Goal: Register for event/course

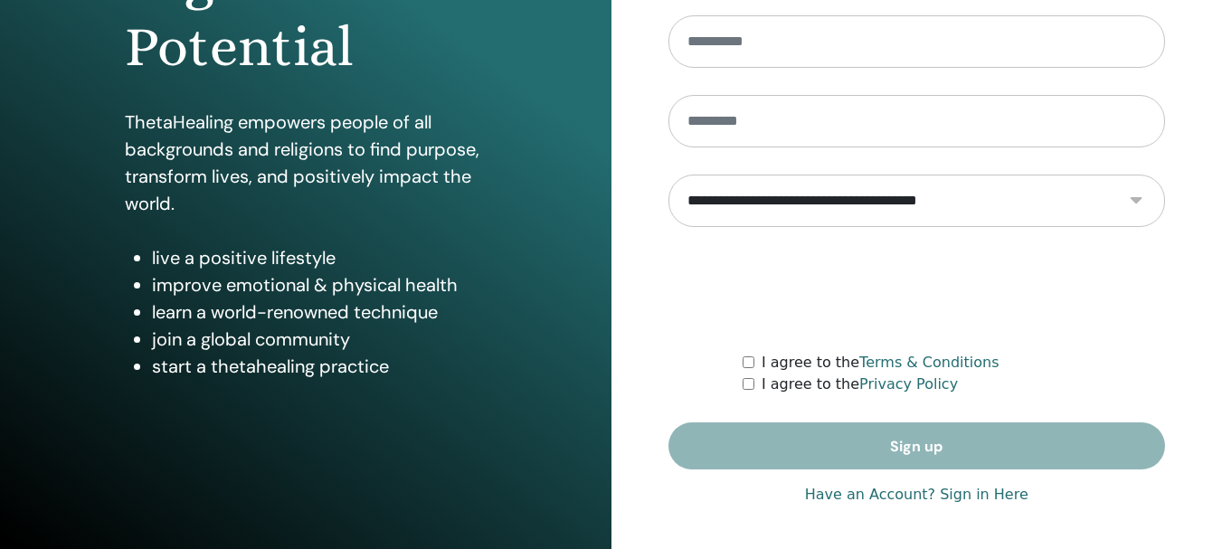
scroll to position [319, 0]
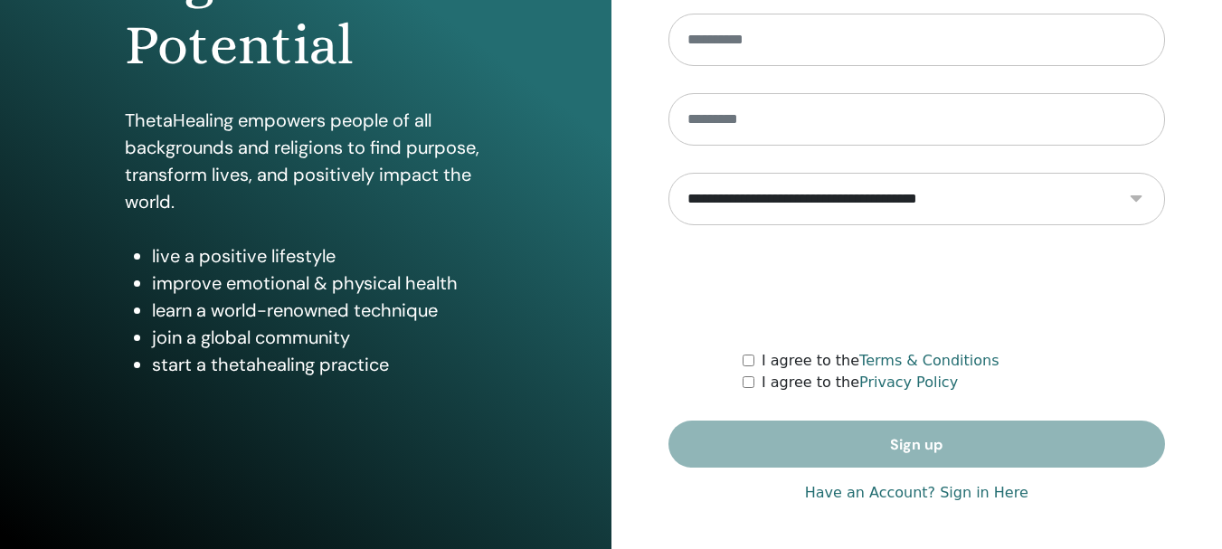
click at [943, 440] on form "**********" at bounding box center [917, 201] width 498 height 534
click at [976, 492] on link "Have an Account? Sign in Here" at bounding box center [916, 493] width 223 height 22
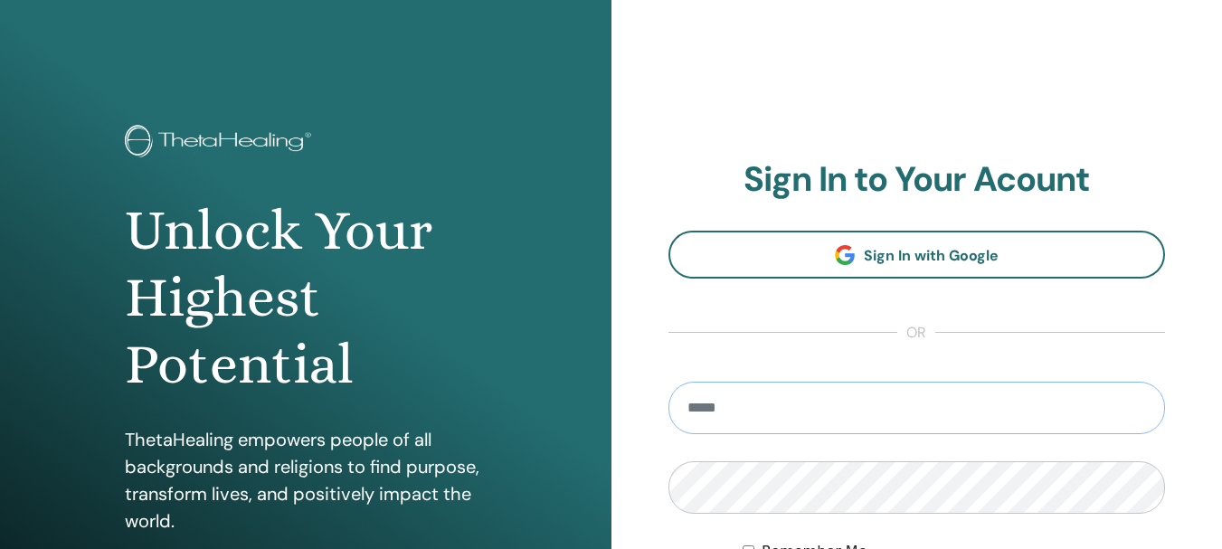
click at [744, 426] on input "email" at bounding box center [917, 408] width 498 height 52
type input "**********"
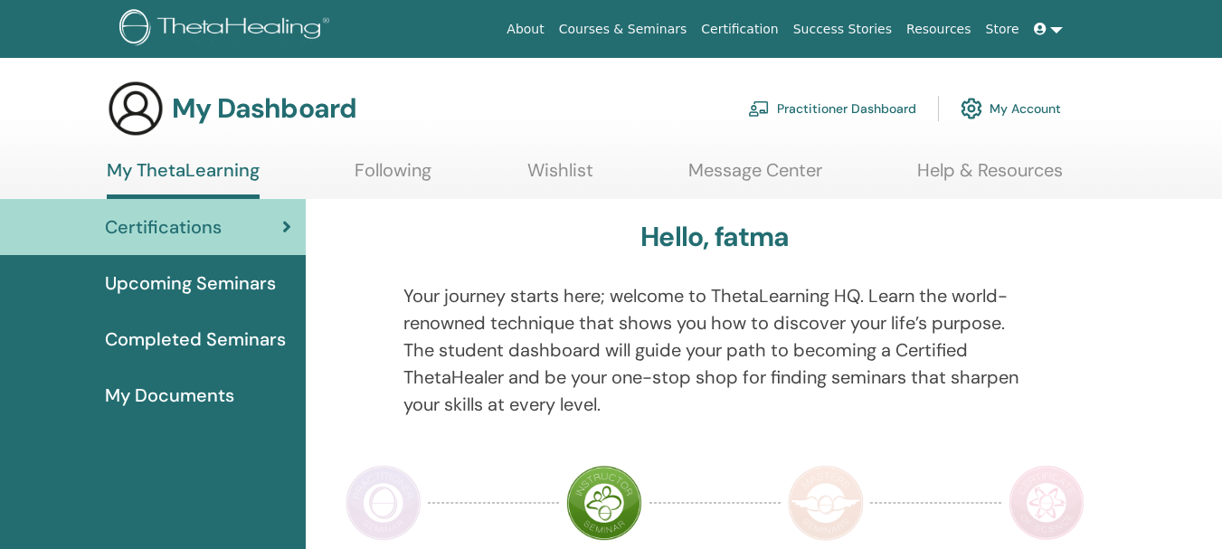
click at [154, 284] on span "Upcoming Seminars" at bounding box center [190, 283] width 171 height 27
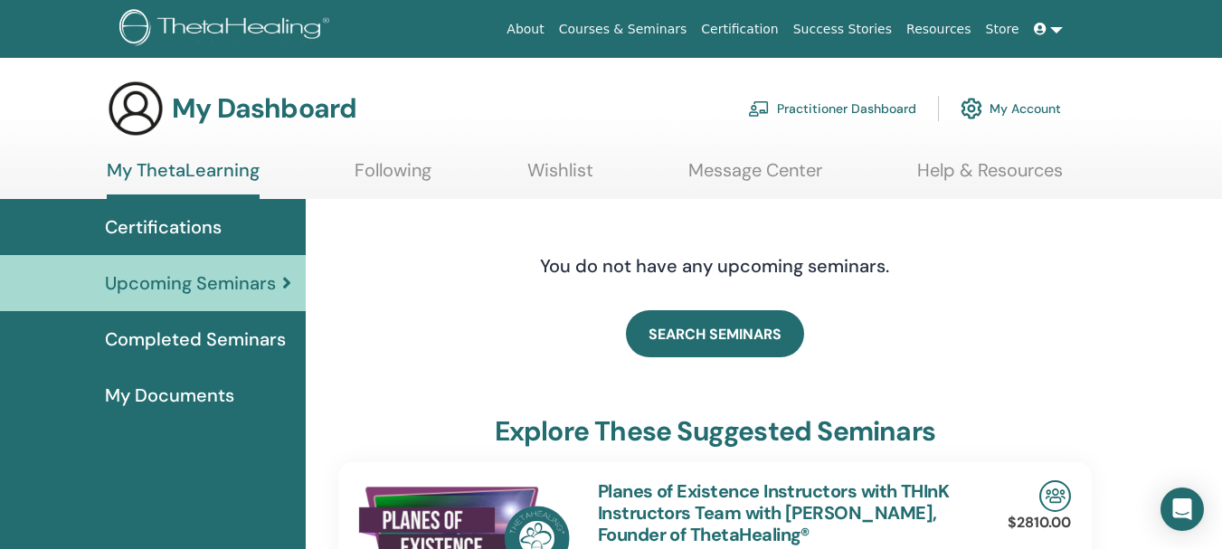
click at [156, 329] on span "Completed Seminars" at bounding box center [195, 339] width 181 height 27
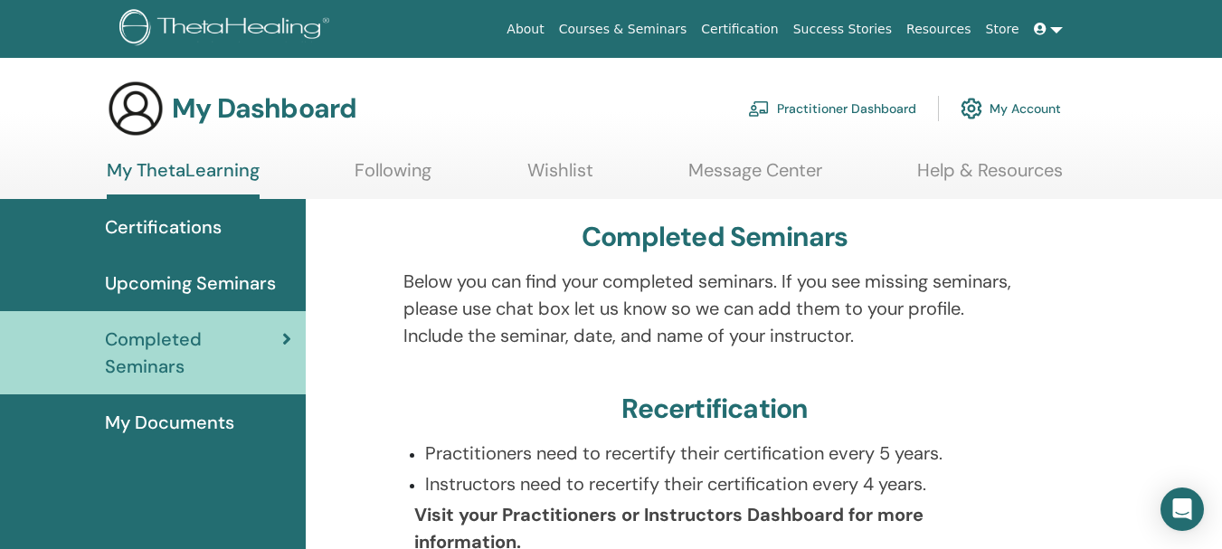
click at [1026, 119] on link "My Account" at bounding box center [1011, 109] width 100 height 40
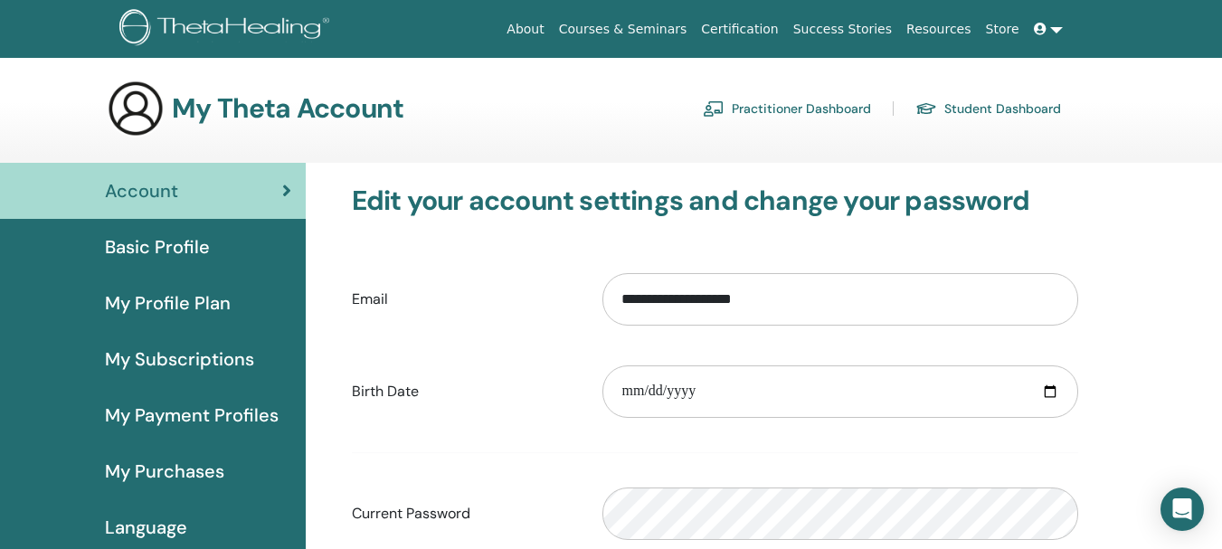
click at [171, 242] on span "Basic Profile" at bounding box center [157, 246] width 105 height 27
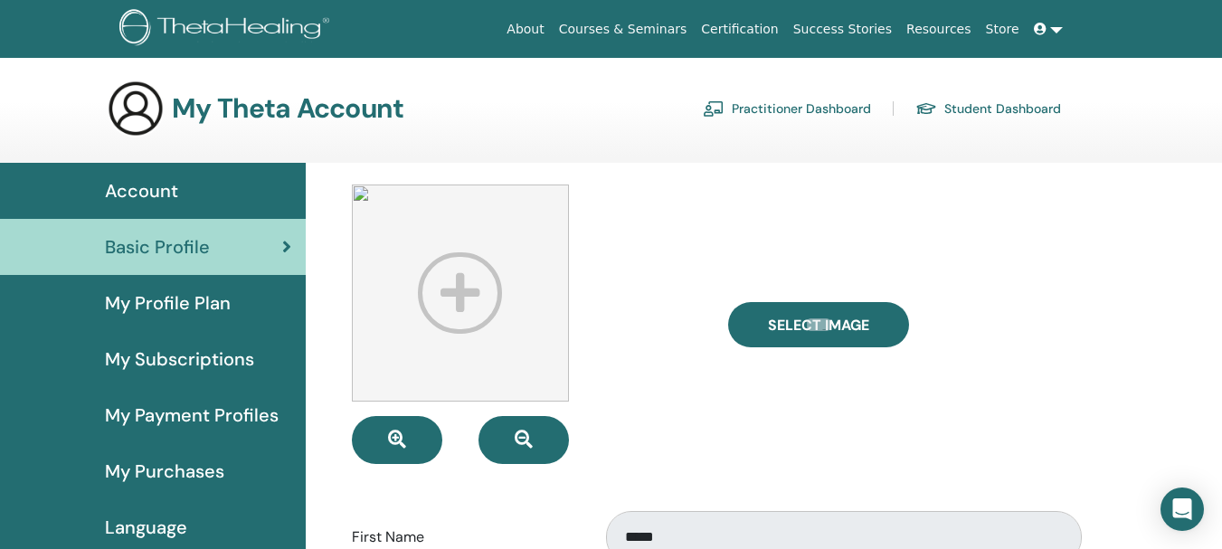
click at [123, 188] on span "Account" at bounding box center [141, 190] width 73 height 27
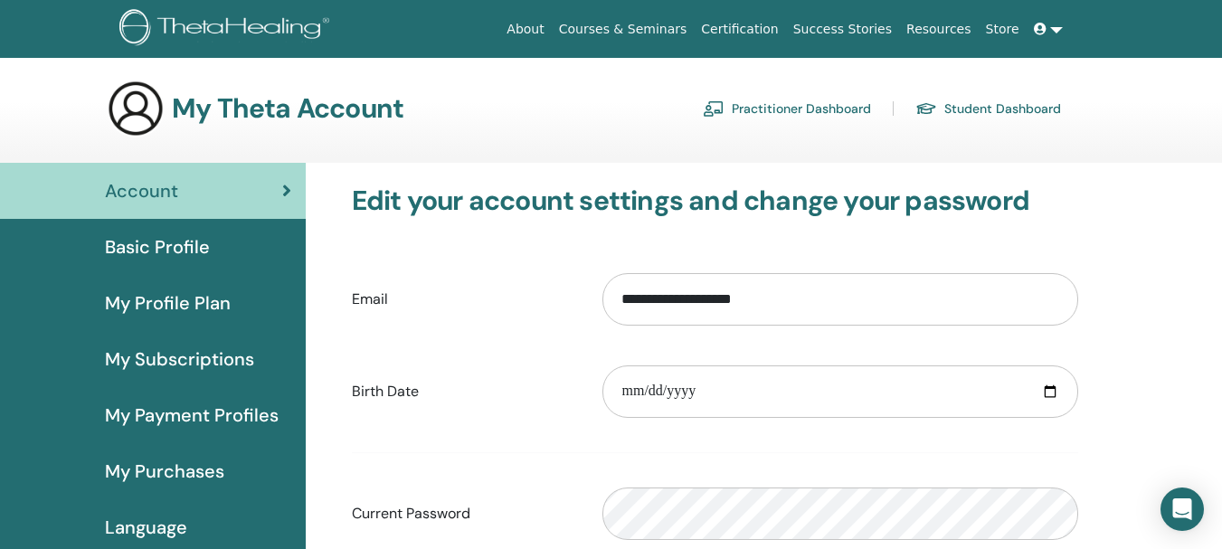
click at [244, 114] on h3 "My Theta Account" at bounding box center [288, 108] width 232 height 33
click at [1042, 17] on link at bounding box center [1048, 29] width 43 height 33
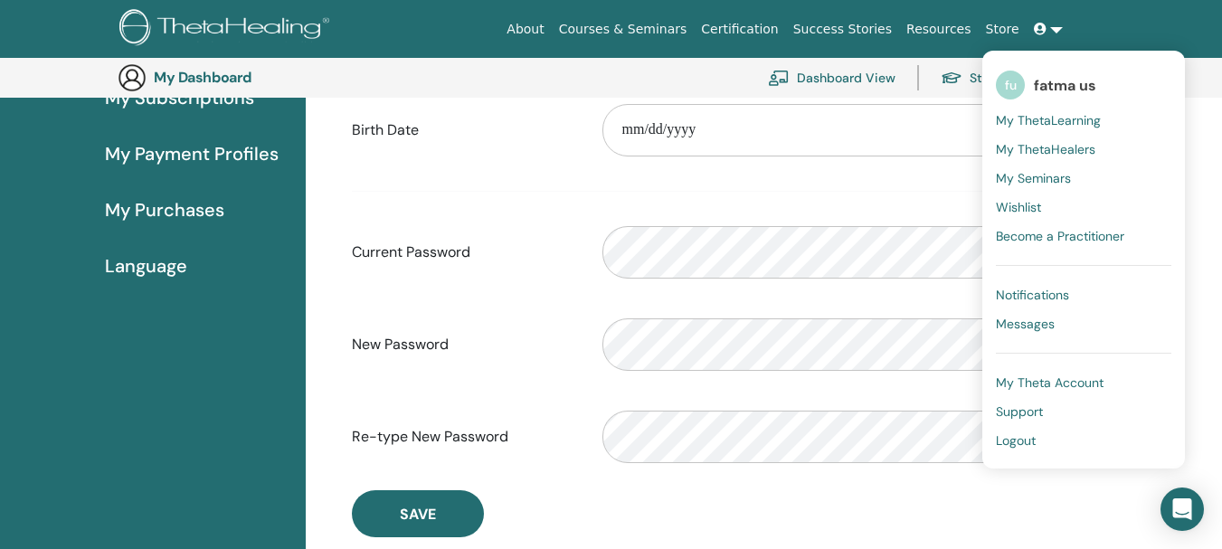
scroll to position [311, 0]
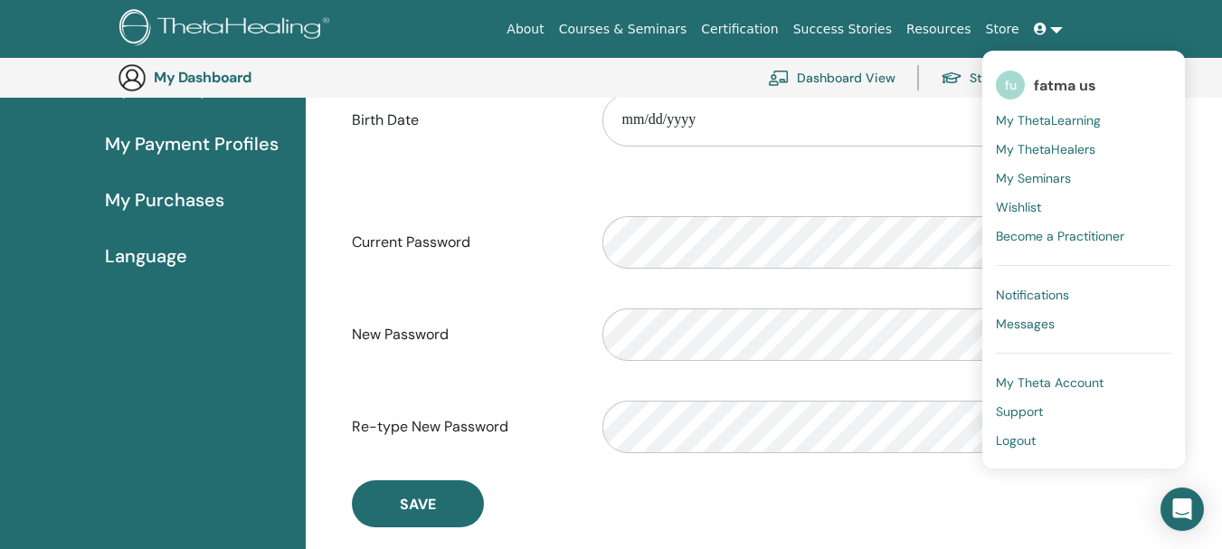
click at [133, 69] on img at bounding box center [132, 77] width 29 height 29
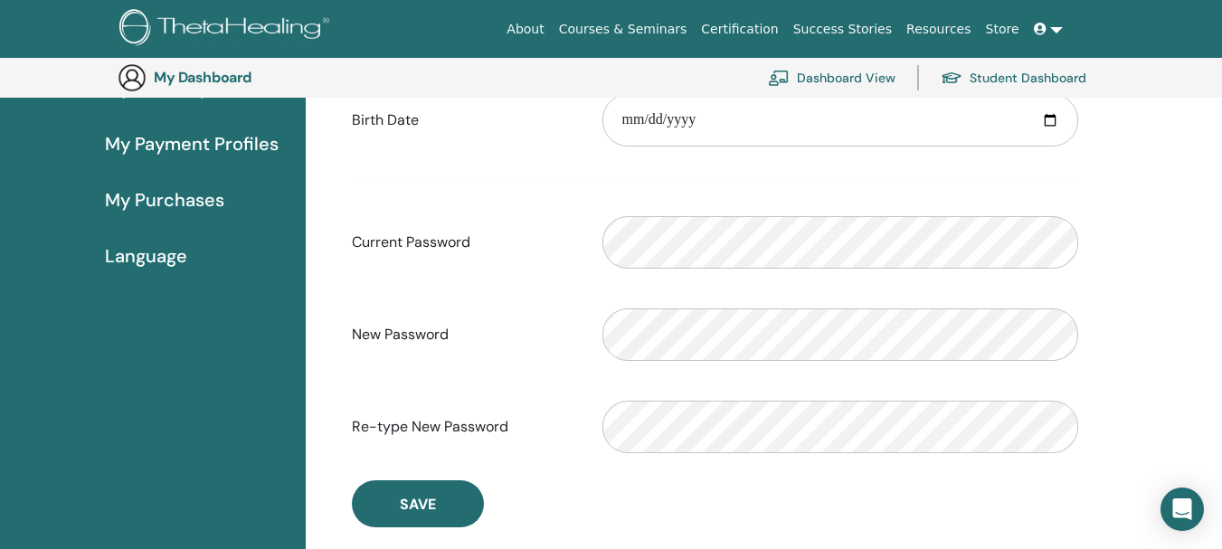
click at [185, 24] on img at bounding box center [227, 29] width 216 height 41
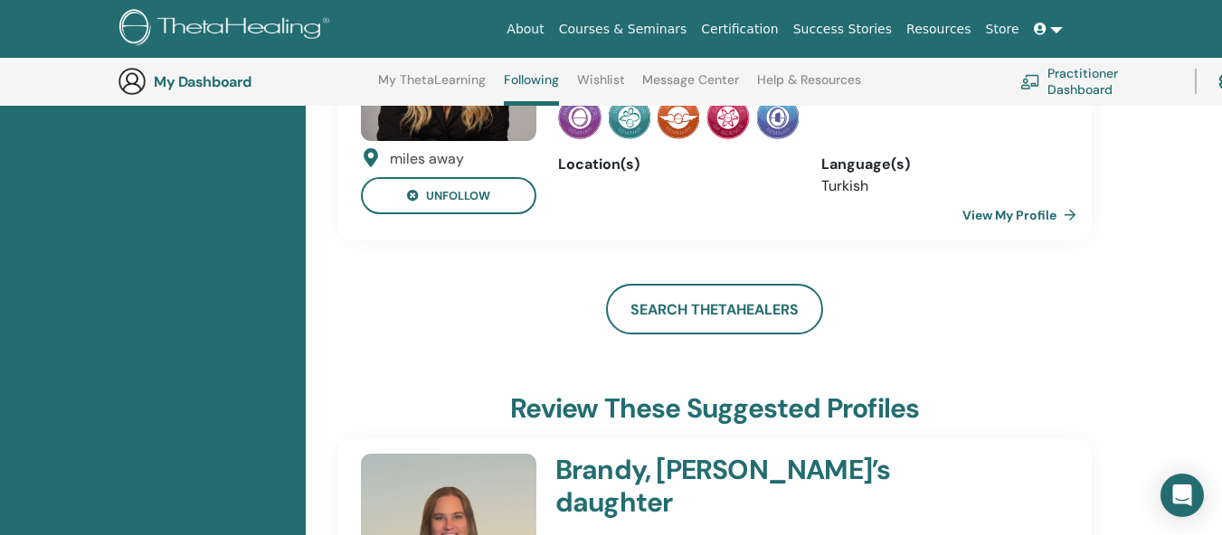
scroll to position [229, 0]
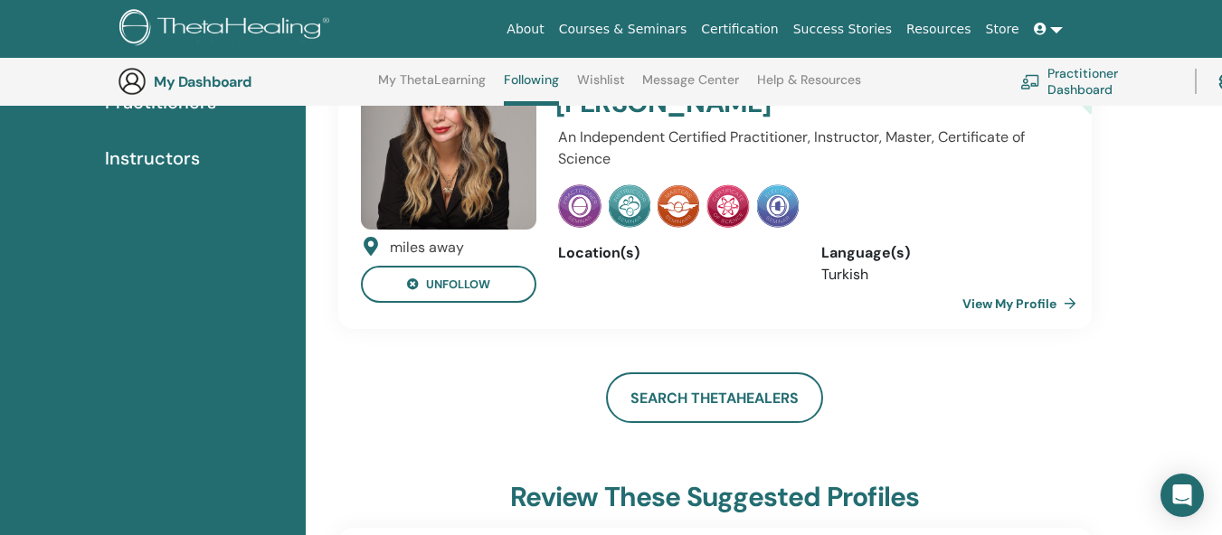
click at [433, 179] on img at bounding box center [448, 141] width 175 height 175
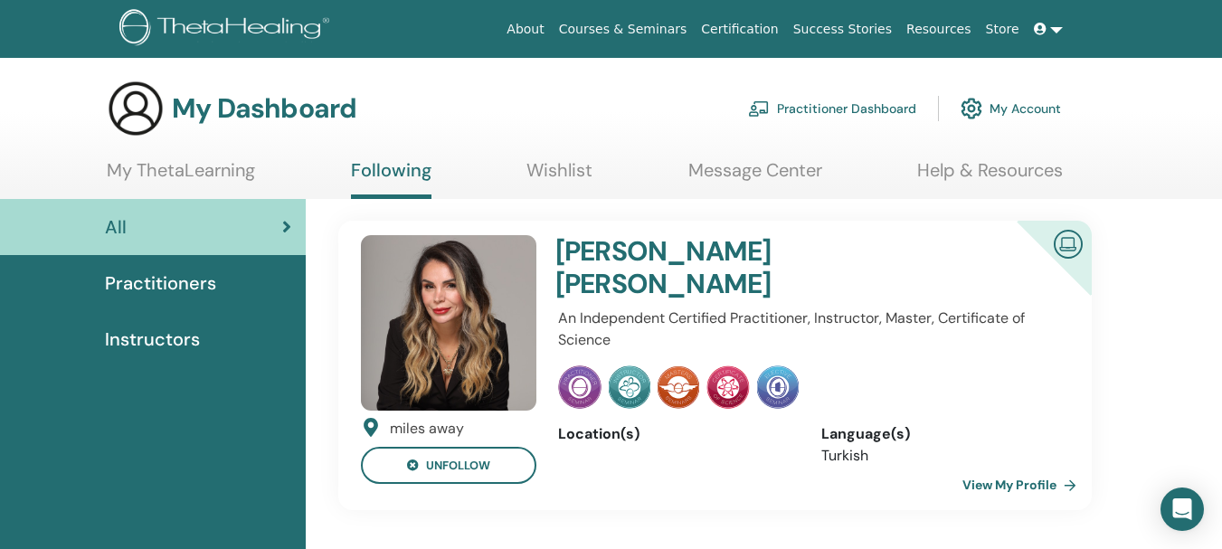
click at [1039, 26] on icon at bounding box center [1040, 29] width 13 height 13
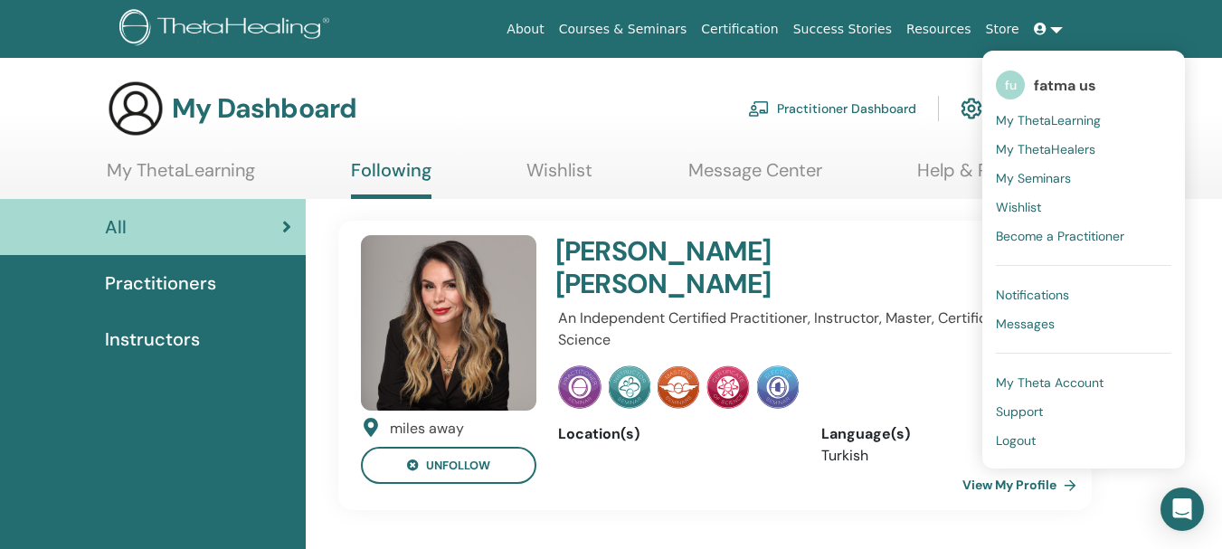
click at [1039, 30] on icon at bounding box center [1040, 29] width 13 height 13
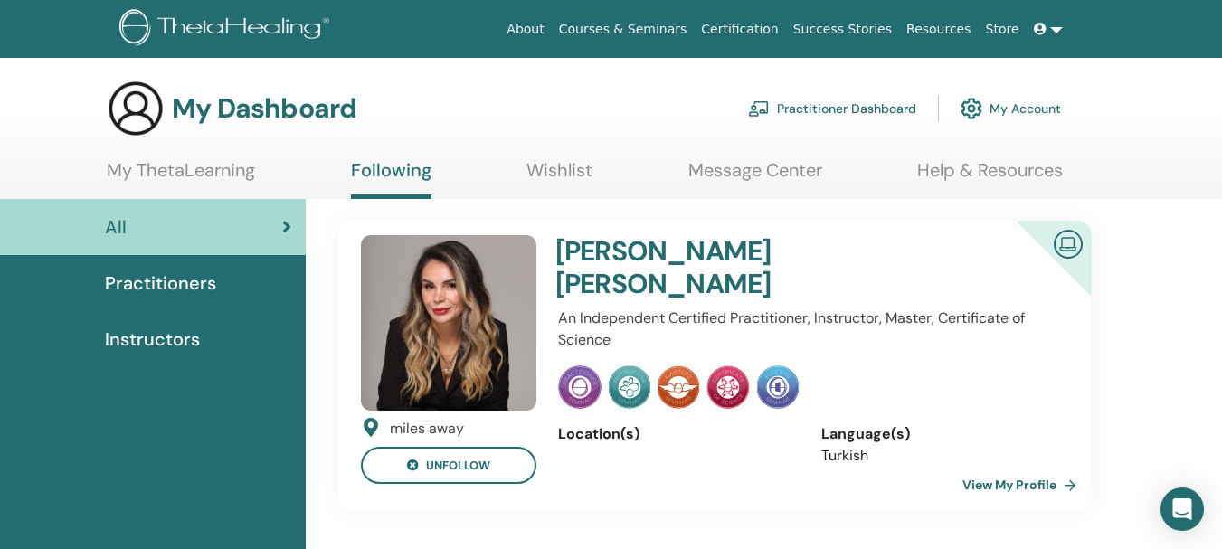
click at [194, 144] on section "My Dashboard Practitioner Dashboard My Account My ThetaLearning Following Wishl…" at bounding box center [611, 139] width 1222 height 119
click at [200, 121] on h3 "My Dashboard" at bounding box center [264, 108] width 185 height 33
click at [153, 118] on img at bounding box center [136, 109] width 58 height 58
click at [172, 19] on img at bounding box center [227, 29] width 216 height 41
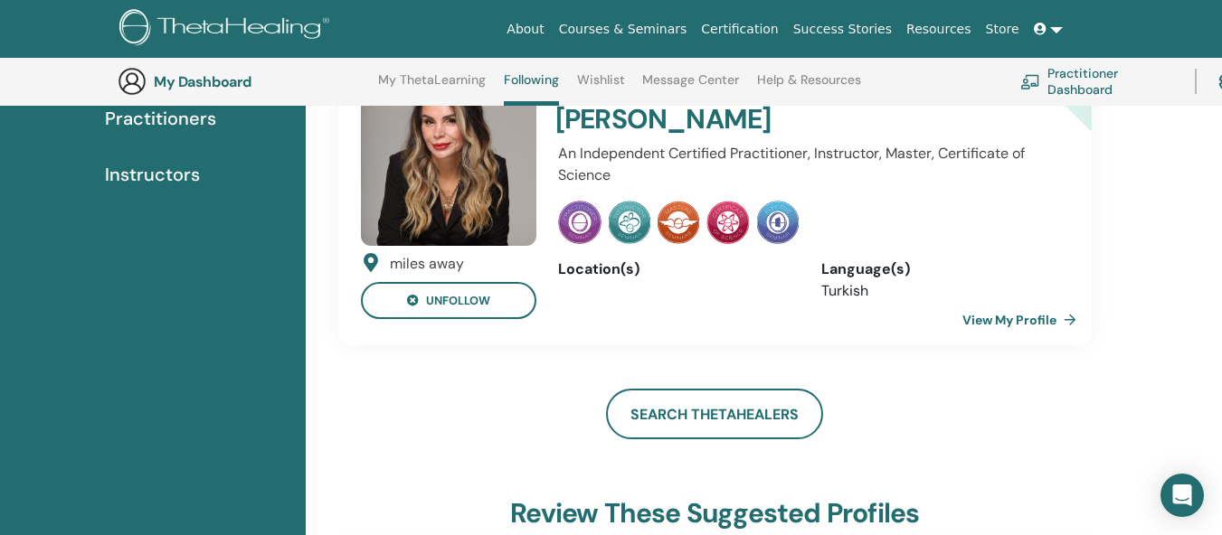
scroll to position [138, 0]
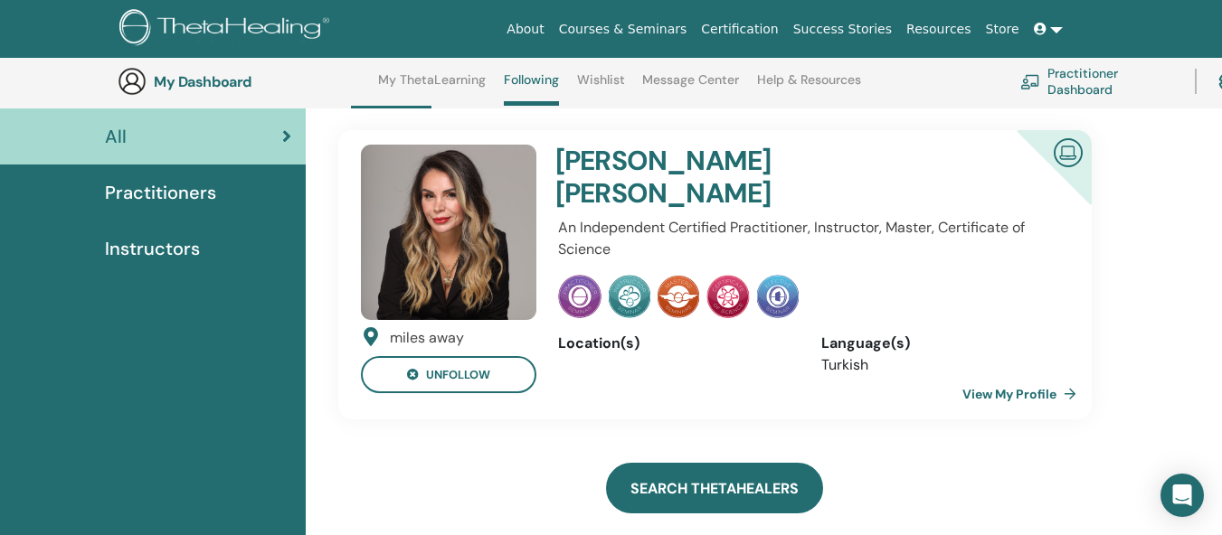
click at [659, 479] on link "Search ThetaHealers" at bounding box center [714, 488] width 217 height 51
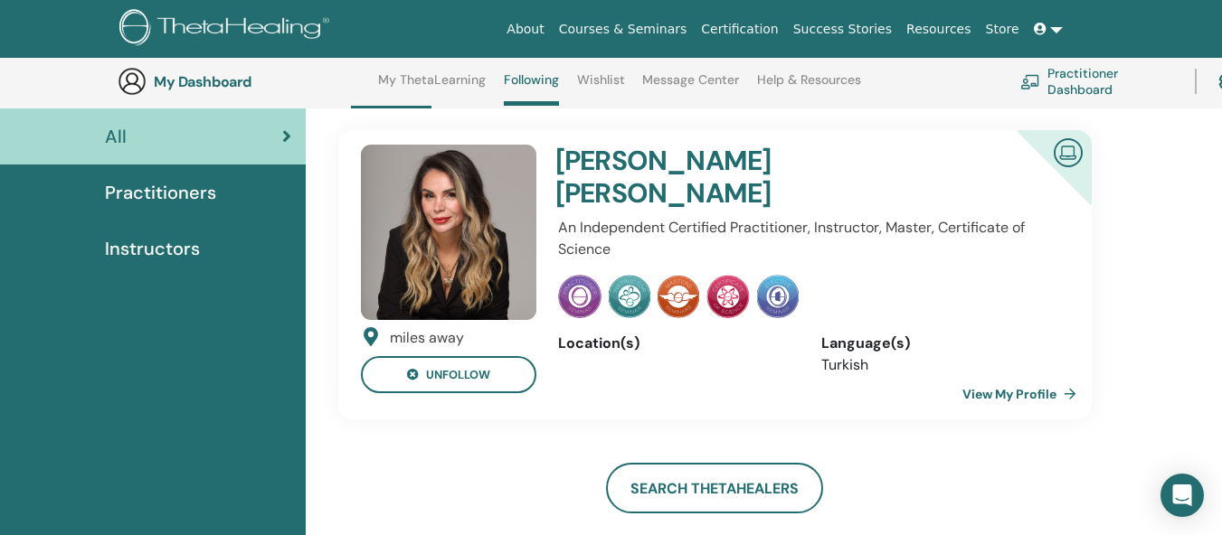
click at [139, 205] on span "Practitioners" at bounding box center [160, 192] width 111 height 27
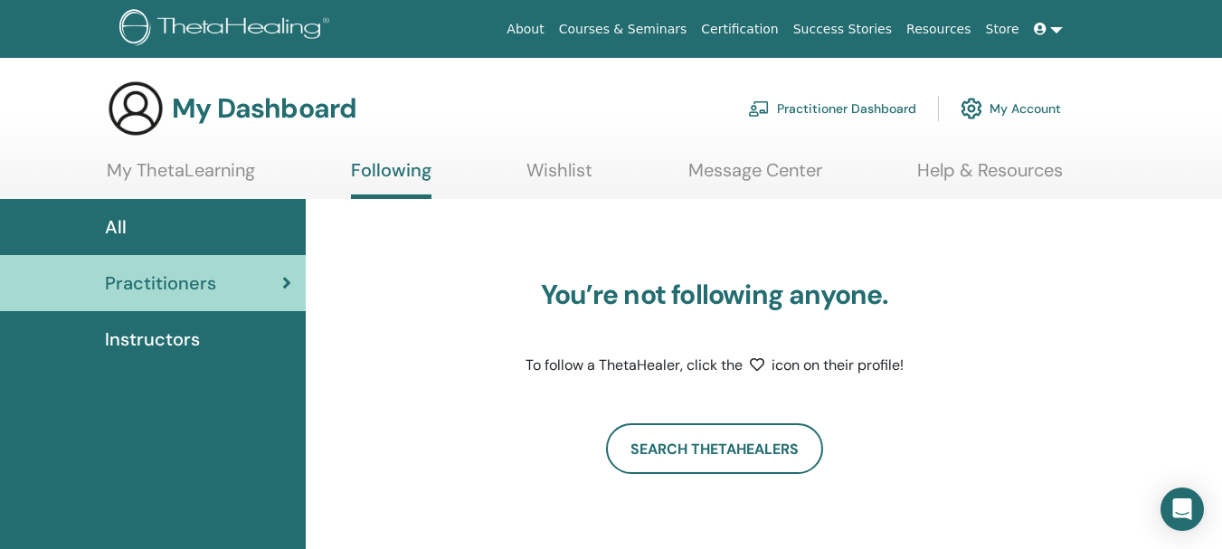
click at [781, 175] on link "Message Center" at bounding box center [755, 176] width 134 height 35
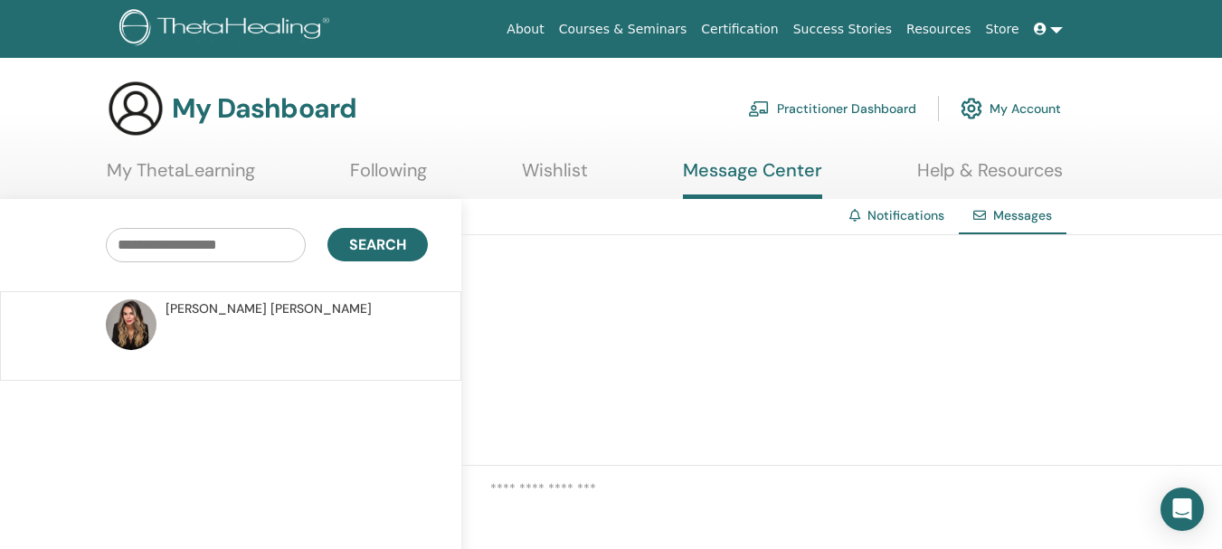
click at [116, 334] on img at bounding box center [131, 324] width 51 height 51
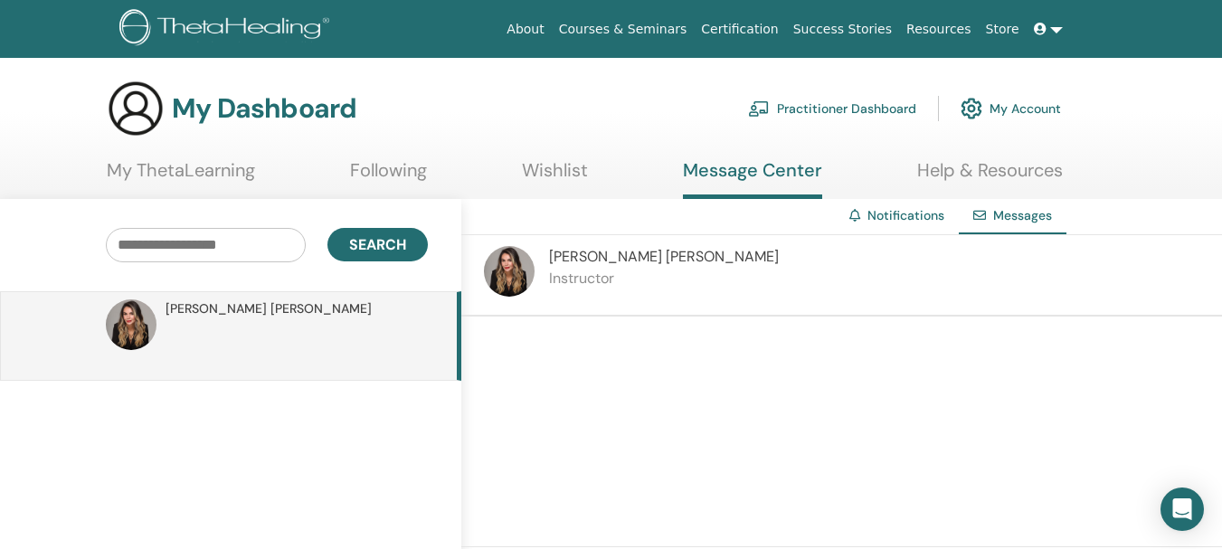
click at [187, 182] on link "My ThetaLearning" at bounding box center [181, 176] width 148 height 35
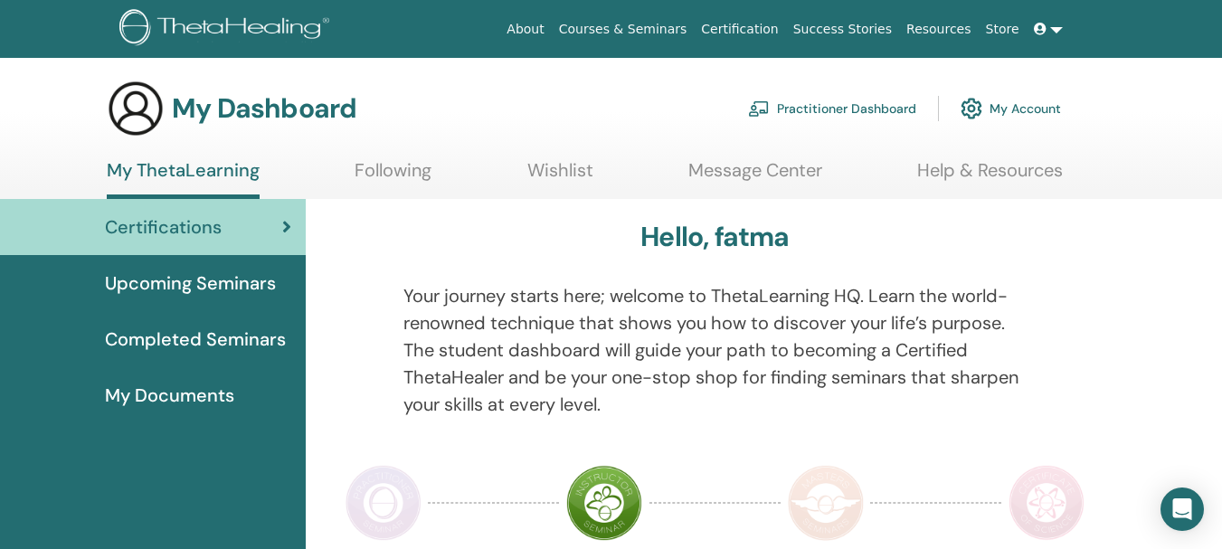
click at [152, 284] on span "Upcoming Seminars" at bounding box center [190, 283] width 171 height 27
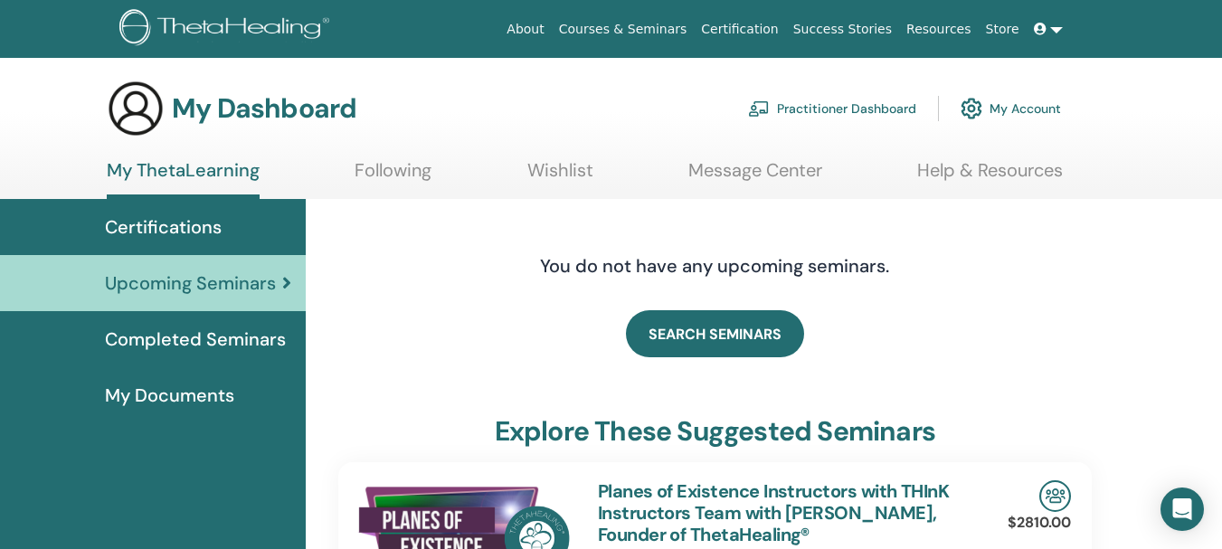
click at [194, 322] on link "Completed Seminars" at bounding box center [153, 339] width 306 height 56
click at [194, 346] on span "Completed Seminars" at bounding box center [195, 339] width 181 height 27
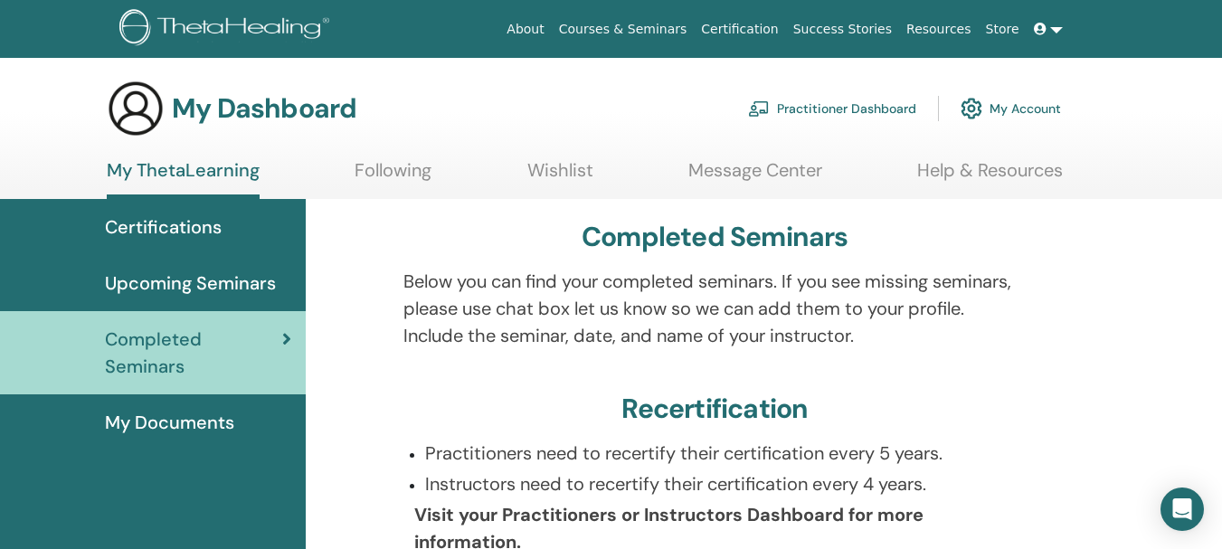
click at [197, 422] on span "My Documents" at bounding box center [169, 422] width 129 height 27
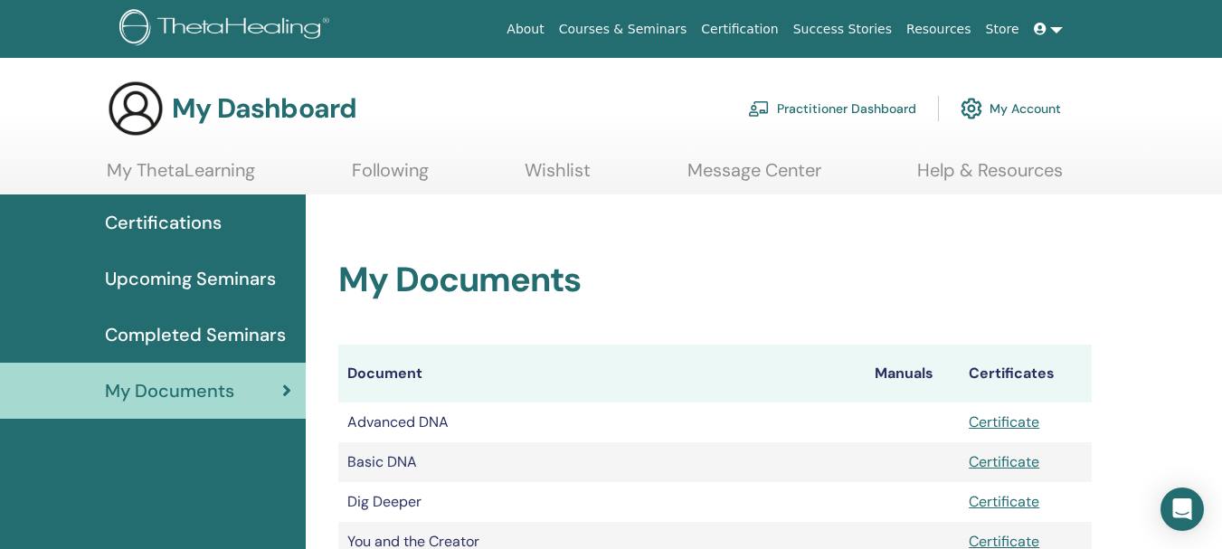
click at [172, 172] on link "My ThetaLearning" at bounding box center [181, 176] width 148 height 35
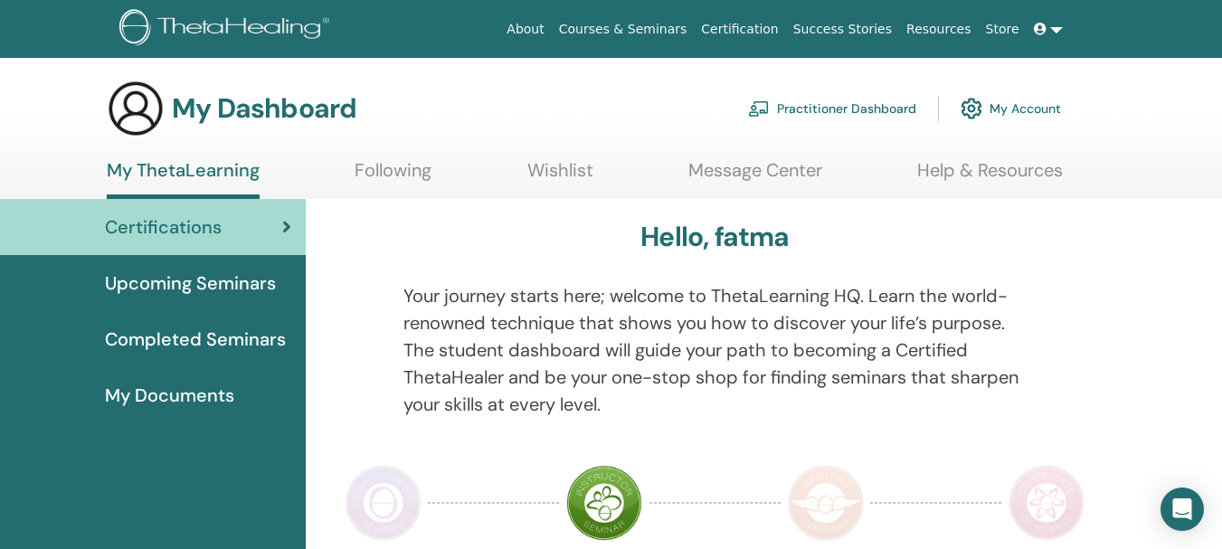
click at [1068, 34] on link at bounding box center [1048, 29] width 43 height 33
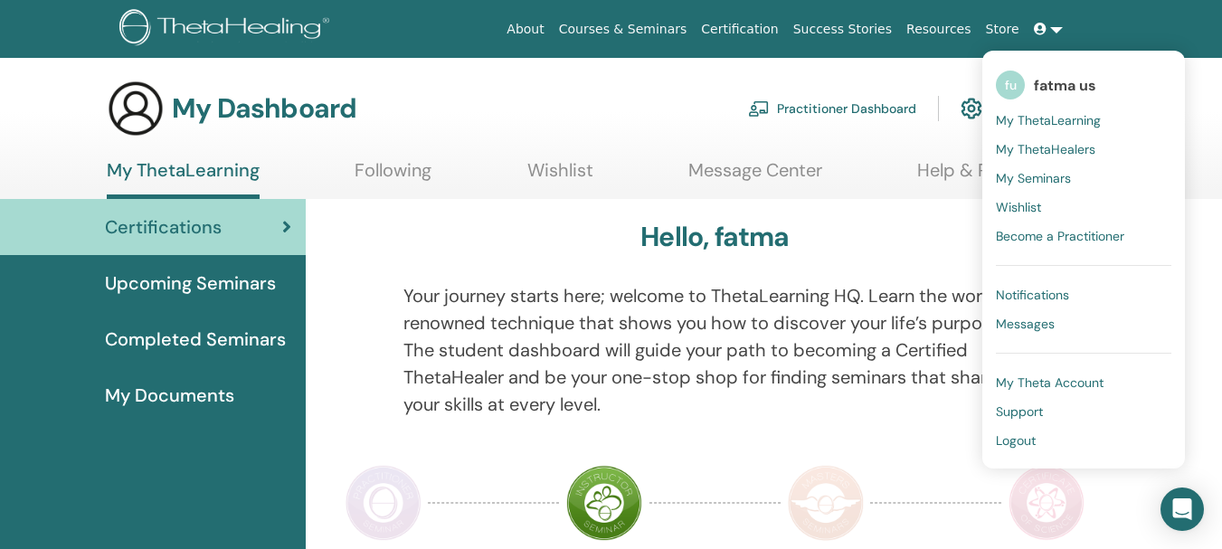
click at [1002, 34] on link "Store" at bounding box center [1003, 29] width 48 height 33
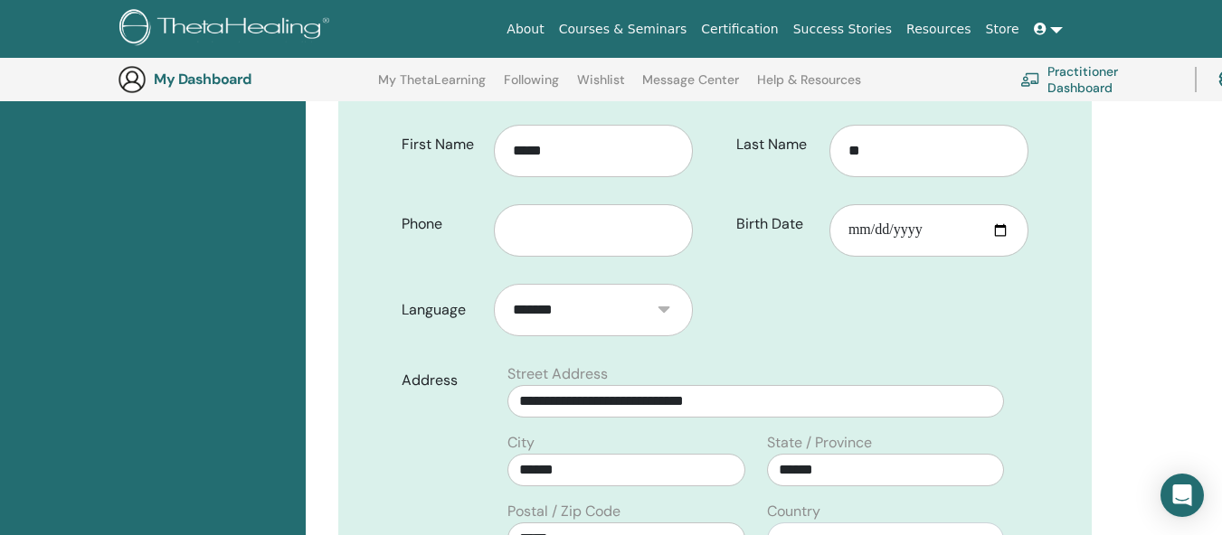
scroll to position [405, 0]
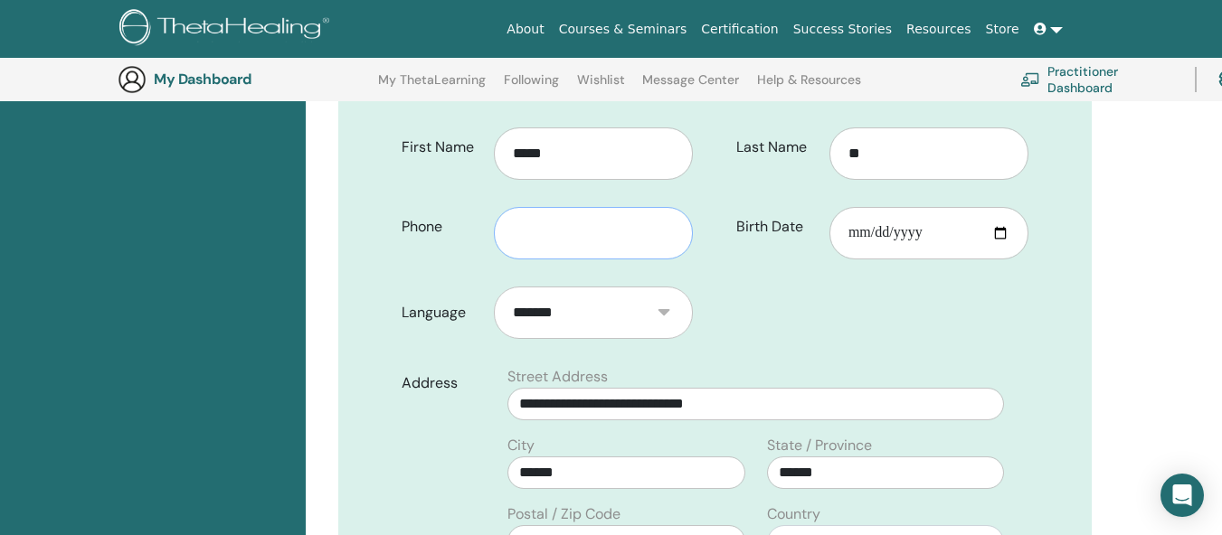
click at [573, 214] on input "text" at bounding box center [593, 233] width 199 height 52
type input "*"
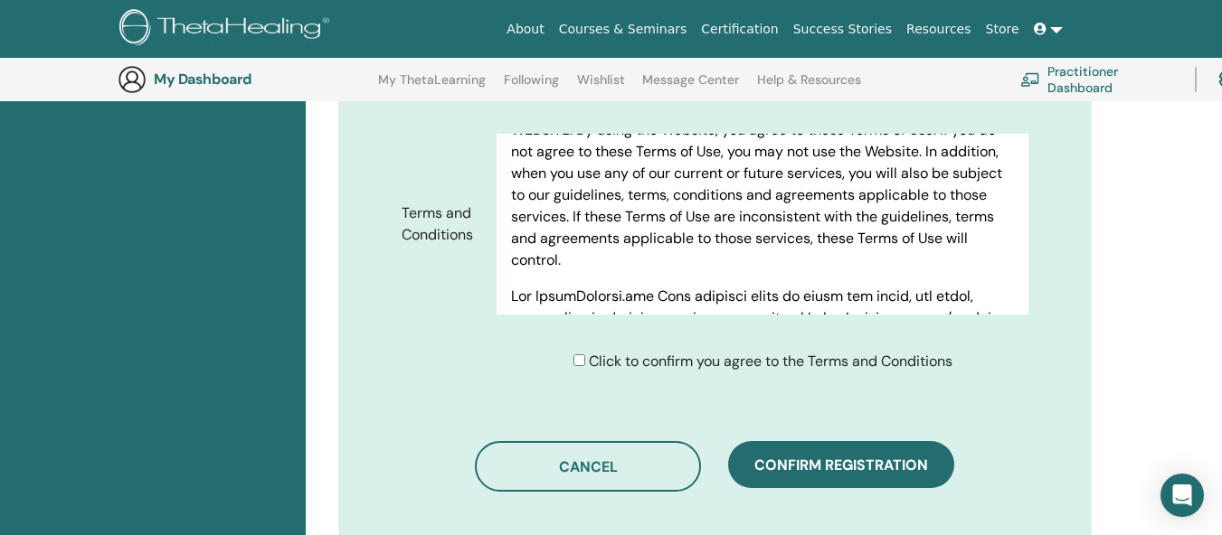
scroll to position [948, 0]
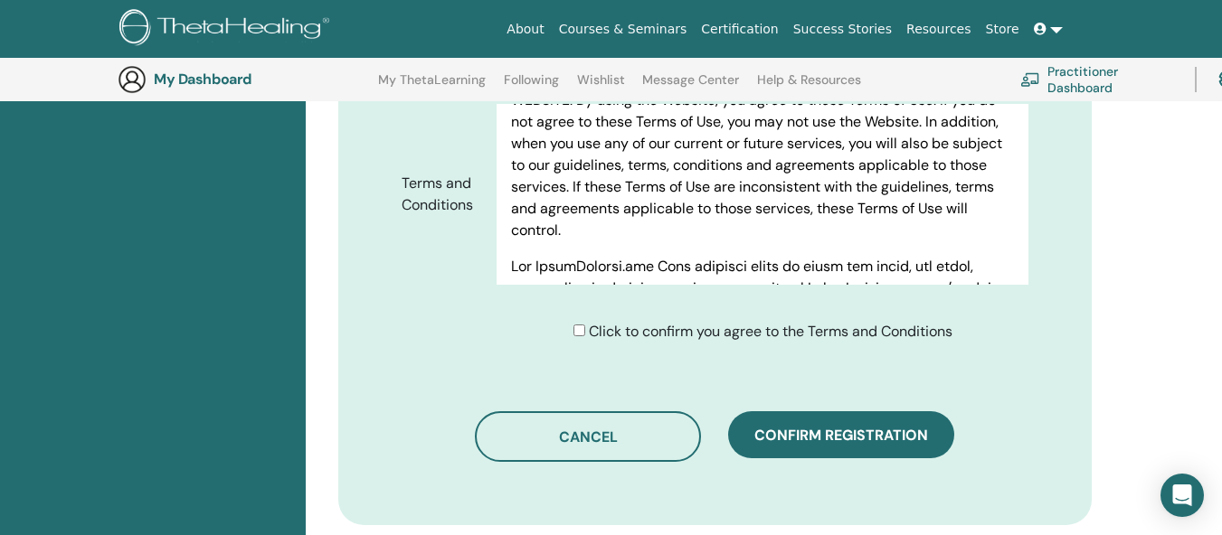
type input "**********"
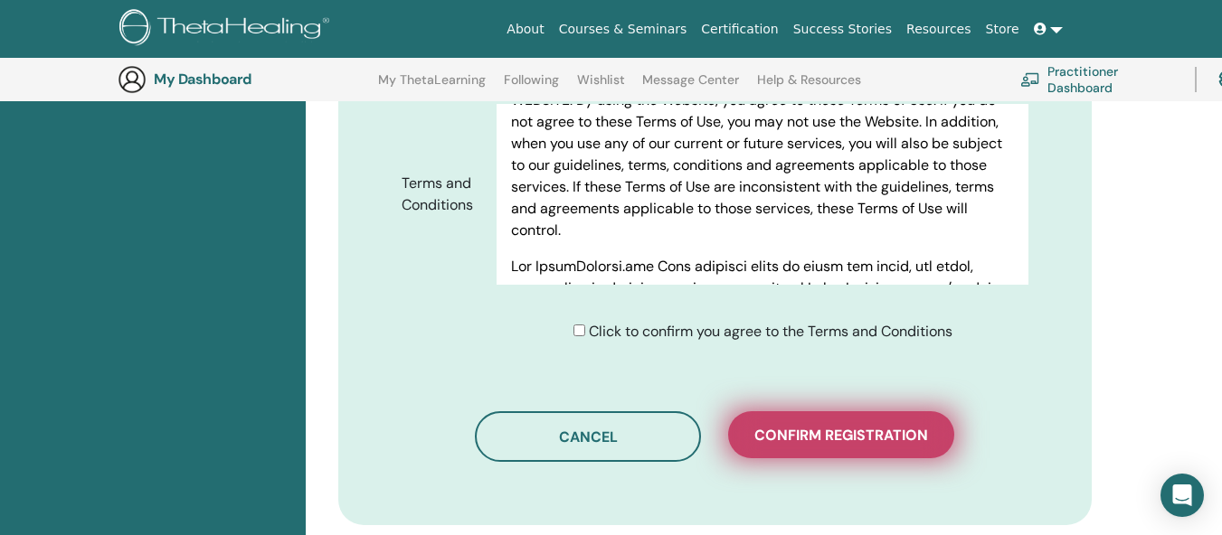
click at [879, 419] on button "Confirm registration" at bounding box center [841, 435] width 226 height 47
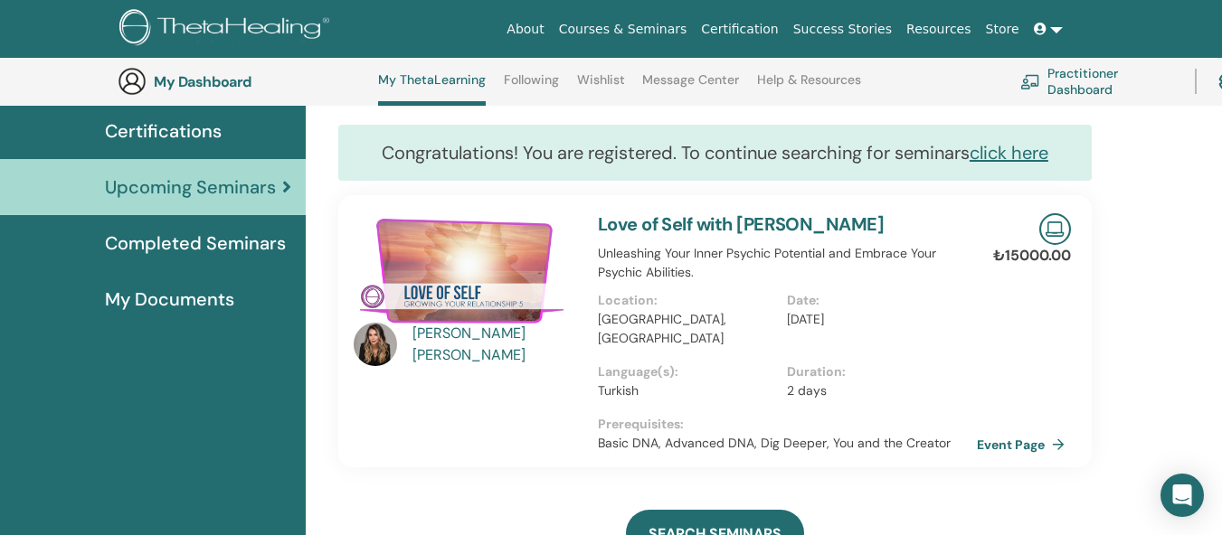
scroll to position [138, 0]
